Goal: Task Accomplishment & Management: Complete application form

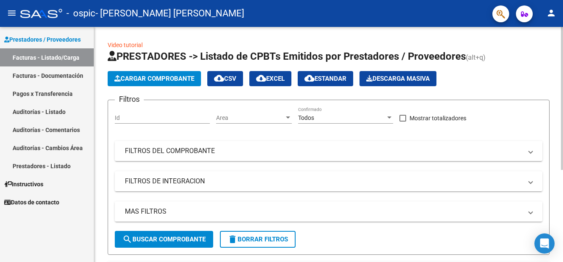
click at [144, 79] on span "Cargar Comprobante" at bounding box center [154, 79] width 80 height 8
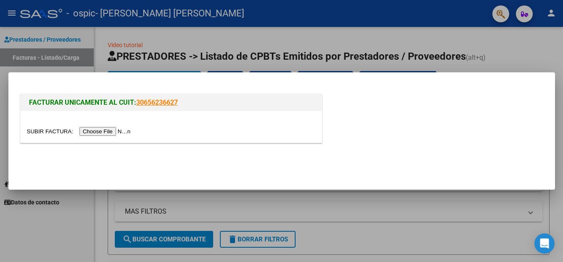
click at [95, 133] on input "file" at bounding box center [80, 131] width 106 height 9
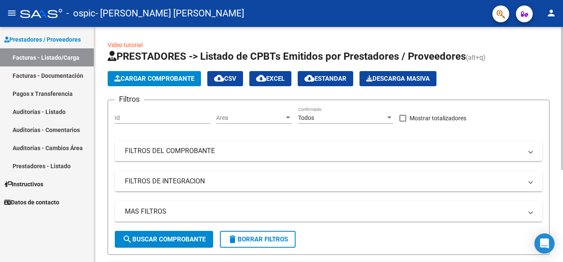
click at [138, 77] on span "Cargar Comprobante" at bounding box center [154, 79] width 80 height 8
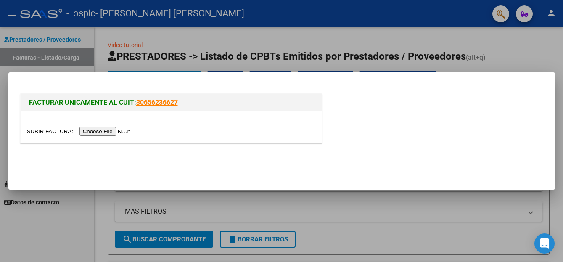
click at [105, 131] on input "file" at bounding box center [80, 131] width 106 height 9
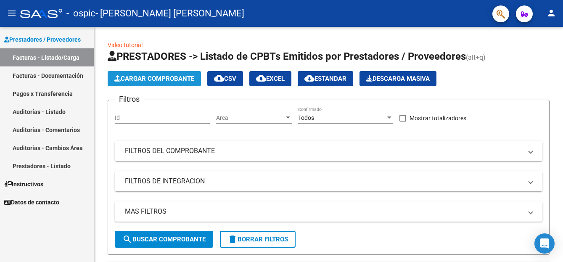
click at [183, 79] on span "Cargar Comprobante" at bounding box center [154, 79] width 80 height 8
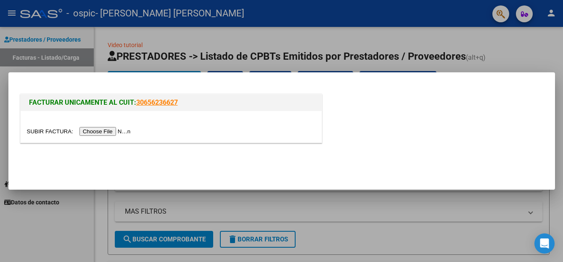
click at [97, 132] on input "file" at bounding box center [80, 131] width 106 height 9
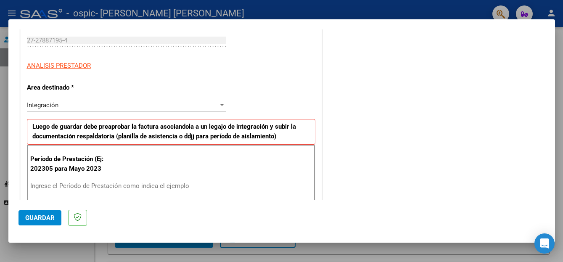
scroll to position [140, 0]
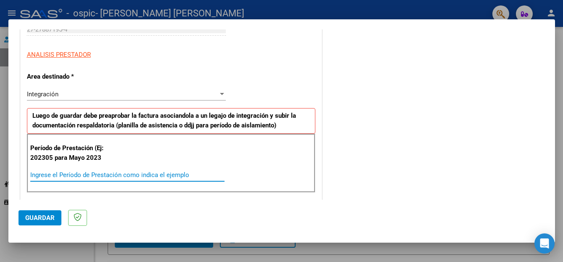
click at [48, 176] on input "Ingrese el Período de Prestación como indica el ejemplo" at bounding box center [127, 175] width 194 height 8
type input "202507"
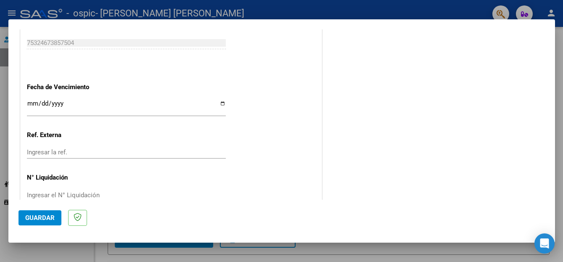
scroll to position [543, 0]
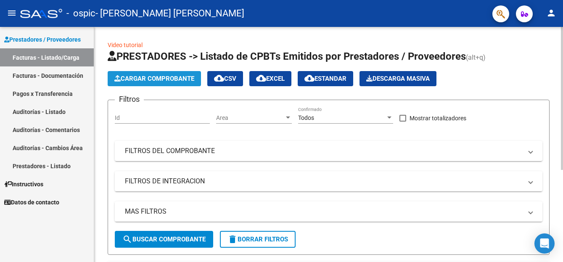
click at [146, 76] on span "Cargar Comprobante" at bounding box center [154, 79] width 80 height 8
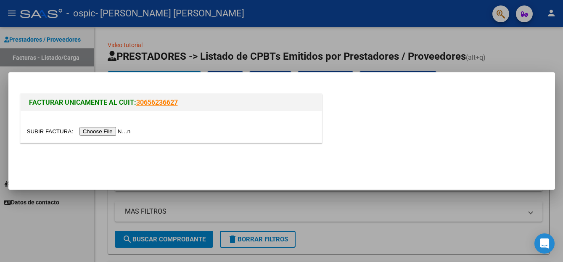
click at [91, 132] on input "file" at bounding box center [80, 131] width 106 height 9
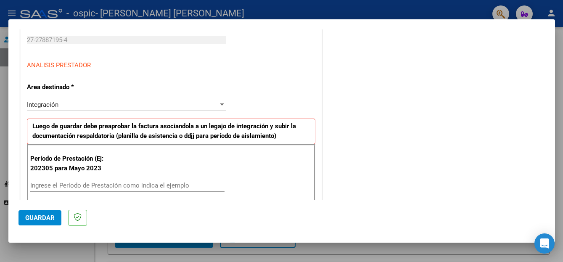
scroll to position [134, 0]
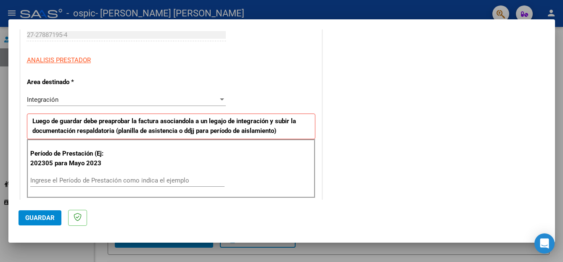
click at [41, 180] on input "Ingrese el Período de Prestación como indica el ejemplo" at bounding box center [127, 181] width 194 height 8
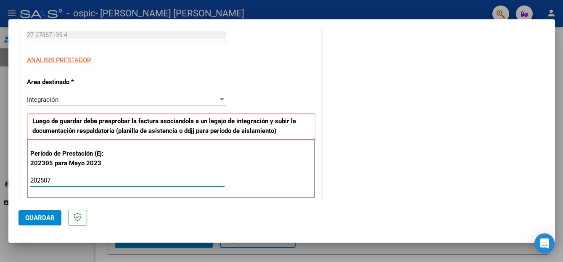
type input "202507"
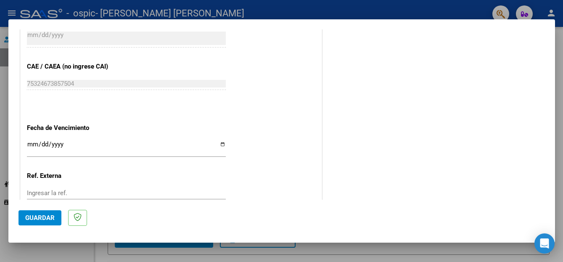
scroll to position [499, 0]
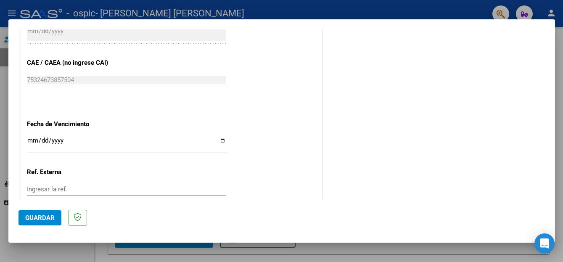
click at [219, 141] on input "Ingresar la fecha" at bounding box center [126, 143] width 199 height 13
type input "[DATE]"
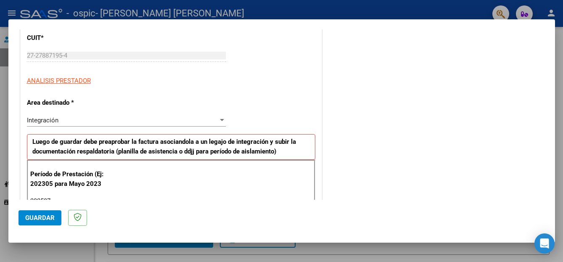
scroll to position [0, 0]
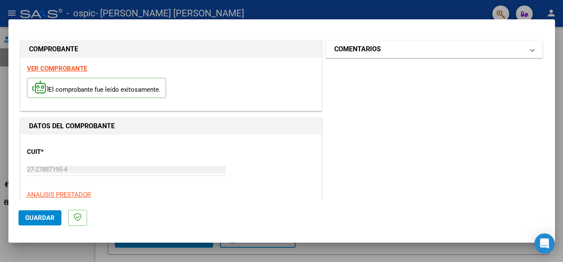
click at [530, 52] on span at bounding box center [531, 49] width 3 height 10
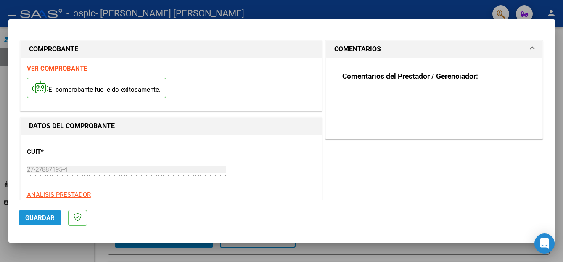
click at [36, 217] on span "Guardar" at bounding box center [39, 218] width 29 height 8
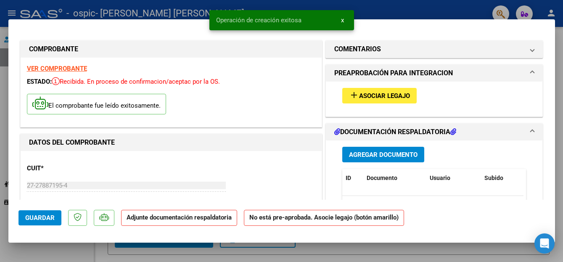
click at [382, 96] on span "Asociar Legajo" at bounding box center [384, 96] width 51 height 8
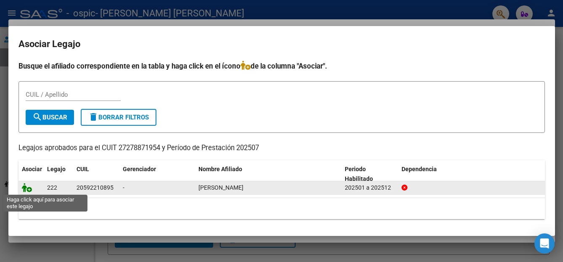
click at [25, 188] on icon at bounding box center [27, 187] width 10 height 9
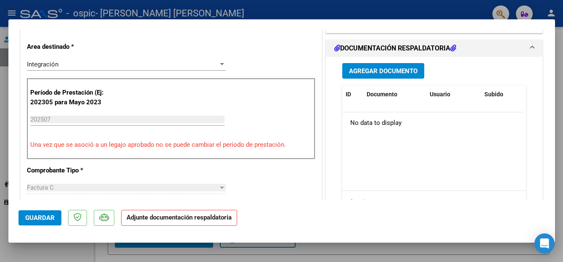
scroll to position [207, 0]
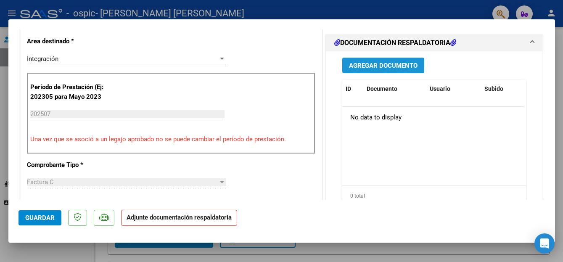
click at [374, 66] on span "Agregar Documento" at bounding box center [383, 66] width 69 height 8
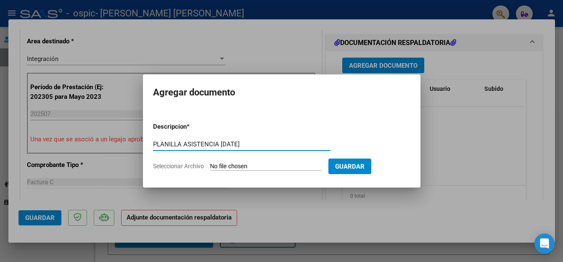
type input "PLANILLA ASISTENCIA [DATE]"
click at [235, 166] on input "Seleccionar Archivo" at bounding box center [265, 167] width 111 height 8
type input "C:\fakepath\WhatsApp Image [DATE] 20.17.51.jpeg"
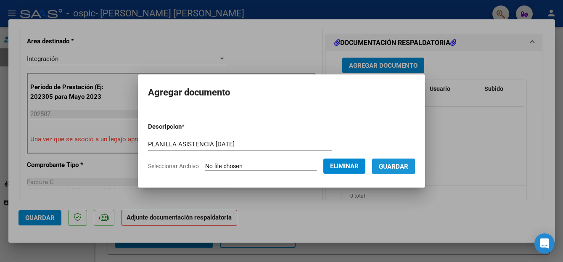
click at [387, 165] on span "Guardar" at bounding box center [393, 167] width 29 height 8
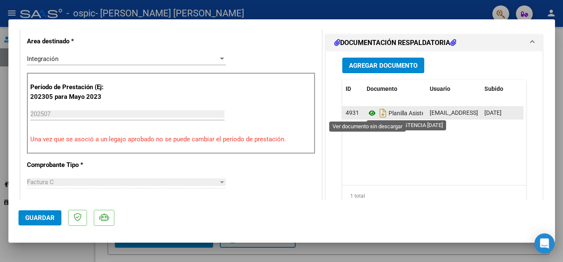
click at [366, 114] on icon at bounding box center [371, 113] width 11 height 10
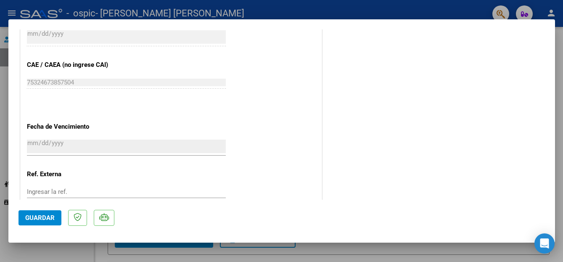
scroll to position [582, 0]
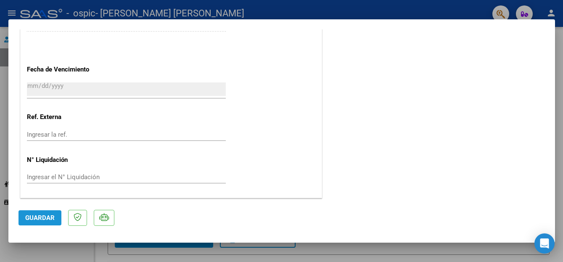
click at [38, 215] on span "Guardar" at bounding box center [39, 218] width 29 height 8
click at [459, 251] on div at bounding box center [281, 131] width 563 height 262
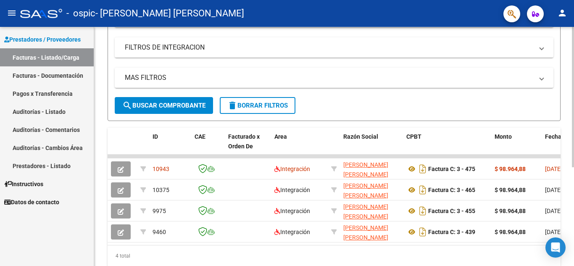
scroll to position [146, 0]
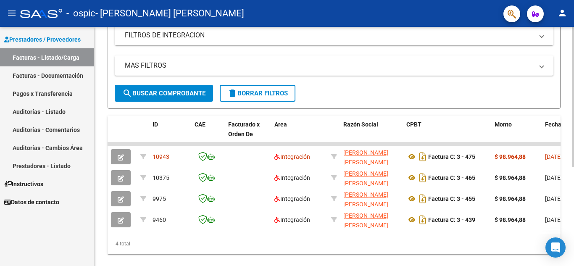
click at [562, 251] on div at bounding box center [573, 186] width 2 height 140
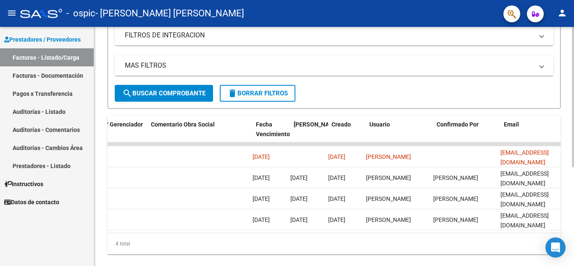
scroll to position [0, 1319]
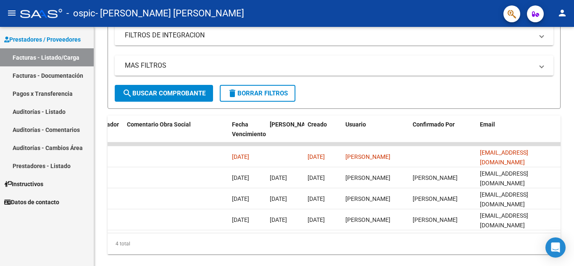
click at [35, 87] on link "Pagos x Transferencia" at bounding box center [47, 93] width 94 height 18
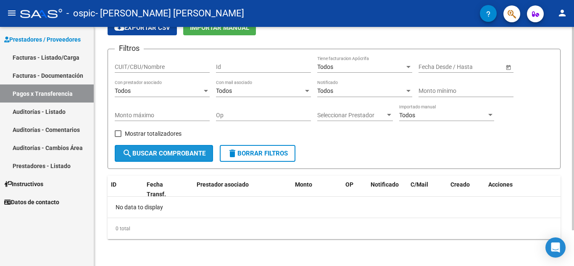
click at [175, 155] on span "search Buscar Comprobante" at bounding box center [163, 154] width 83 height 8
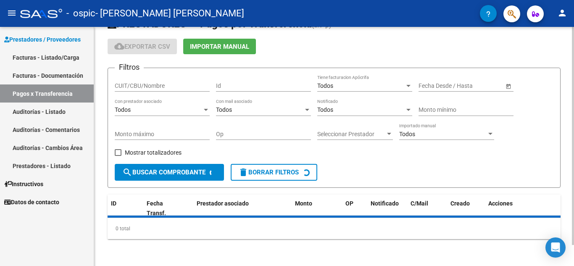
scroll to position [42, 0]
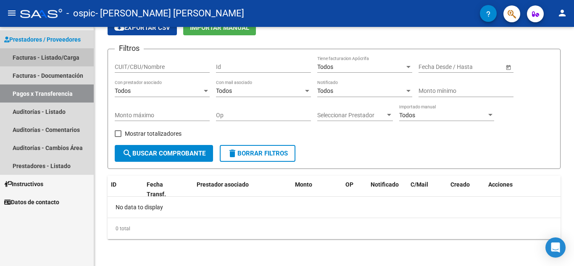
click at [44, 56] on link "Facturas - Listado/Carga" at bounding box center [47, 57] width 94 height 18
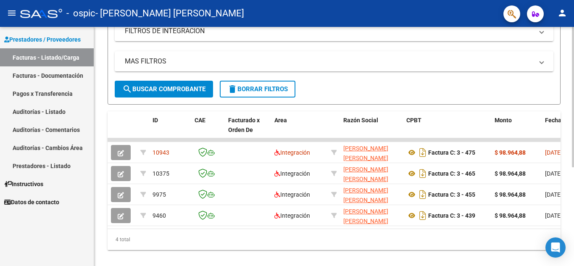
scroll to position [168, 0]
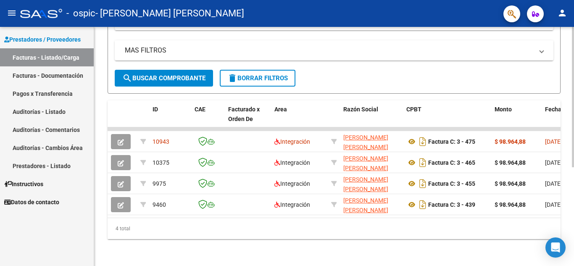
click at [550, 222] on div "Video tutorial PRESTADORES -> Listado de CPBTs Emitidos por Prestadores / Prove…" at bounding box center [335, 66] width 482 height 400
